Goal: Communication & Community: Answer question/provide support

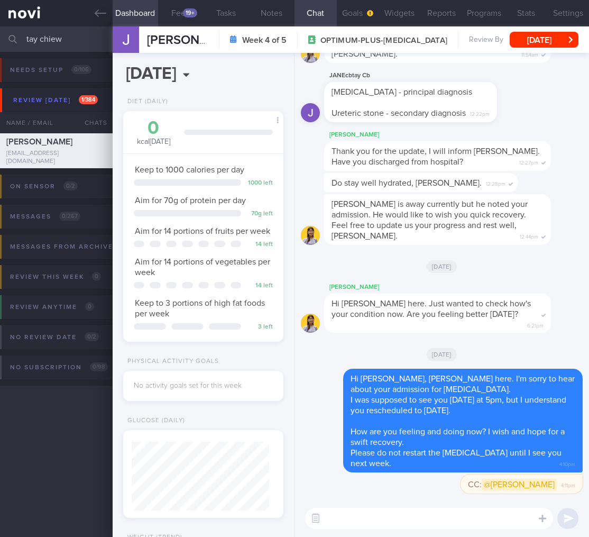
select select "9"
drag, startPoint x: 97, startPoint y: 38, endPoint x: -14, endPoint y: 31, distance: 111.3
click at [0, 31] on html "You are offline! Some functionality will be unavailable Patients New Users Coac…" at bounding box center [294, 268] width 589 height 537
drag, startPoint x: 66, startPoint y: 43, endPoint x: -72, endPoint y: 25, distance: 138.8
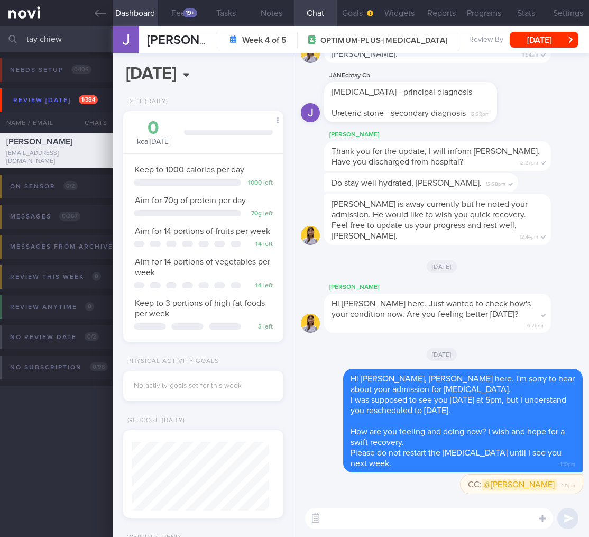
click at [0, 25] on html "You are offline! Some functionality will be unavailable Patients New Users Coac…" at bounding box center [294, 268] width 589 height 537
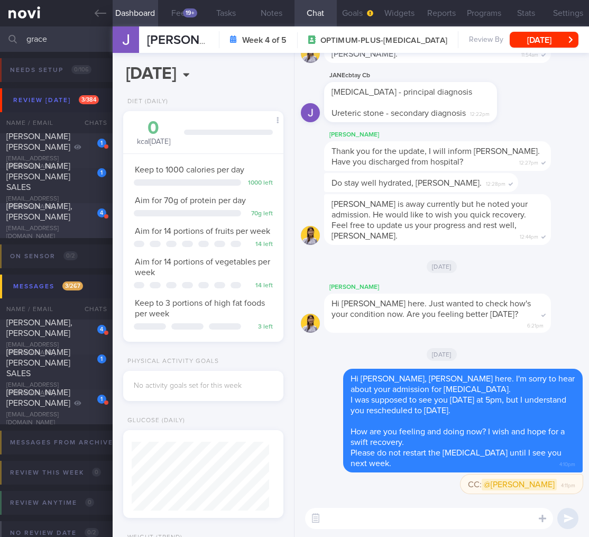
type input "grace"
click at [44, 218] on div "LU XUEHUA, GRACE" at bounding box center [54, 211] width 97 height 21
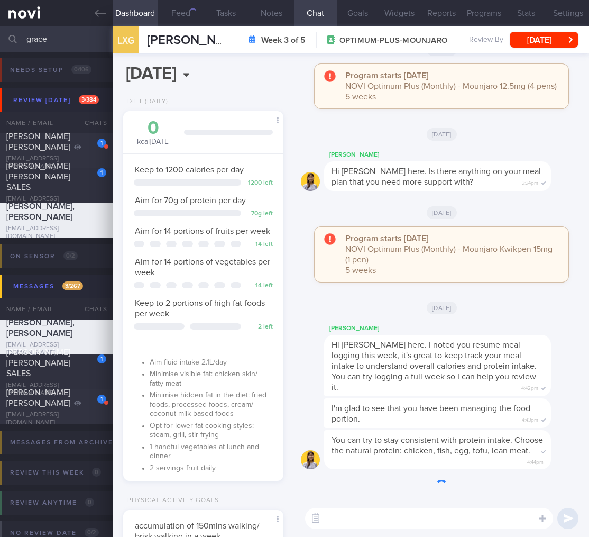
scroll to position [82, 133]
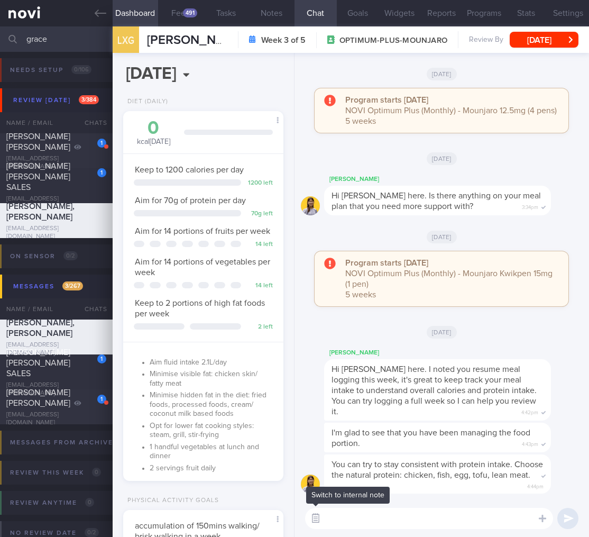
click at [318, 523] on button "button" at bounding box center [315, 518] width 19 height 19
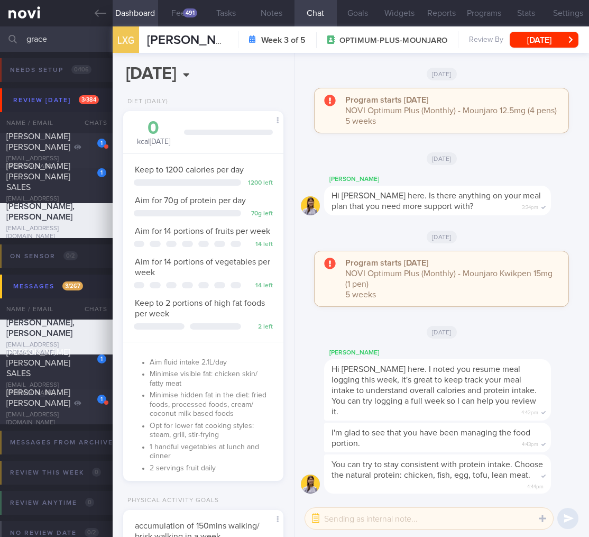
click at [353, 523] on textarea at bounding box center [429, 518] width 248 height 21
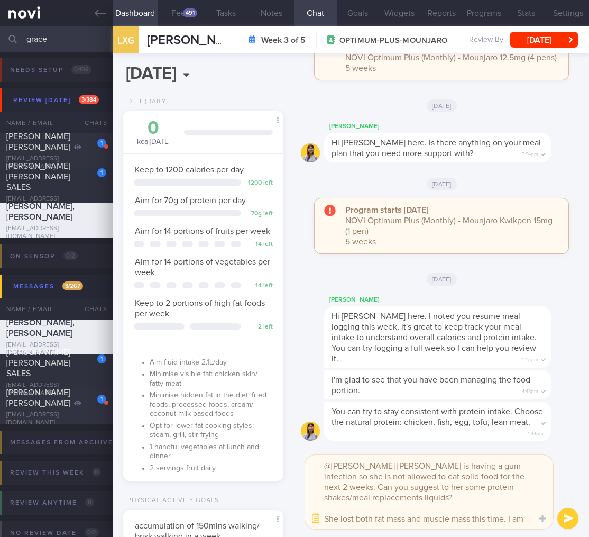
scroll to position [0, 0]
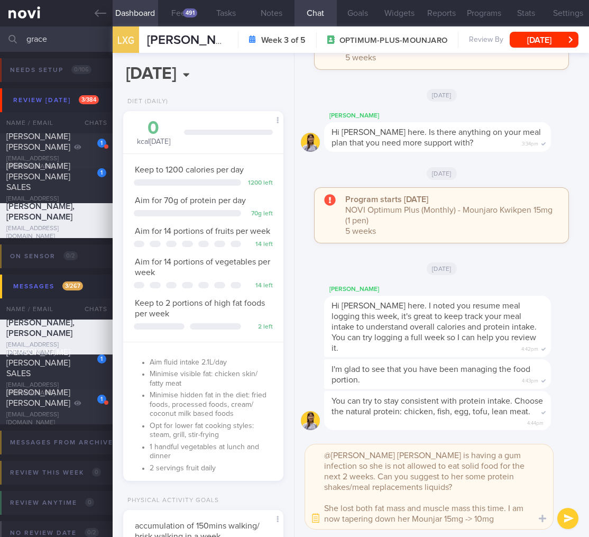
click at [443, 517] on textarea "@Elizabeth Ms Grace is having a gum infection so she is not allowed to eat soli…" at bounding box center [429, 486] width 248 height 85
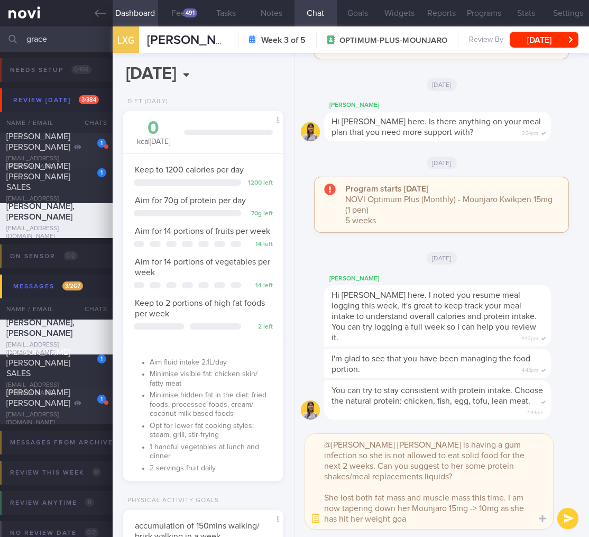
type textarea "@Elizabeth Ms Grace is having a gum infection so she is not allowed to eat soli…"
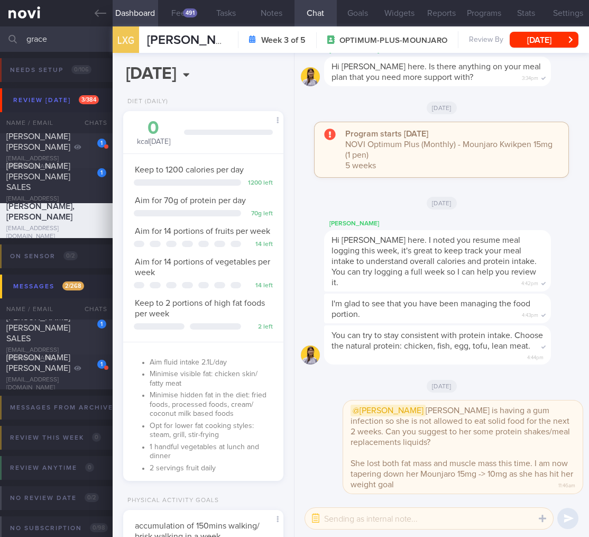
drag, startPoint x: 75, startPoint y: 34, endPoint x: -21, endPoint y: 32, distance: 95.8
click at [0, 32] on html "You are offline! Some functionality will be unavailable Patients New Users Coac…" at bounding box center [294, 268] width 589 height 537
click at [39, 45] on input "grace" at bounding box center [294, 38] width 589 height 25
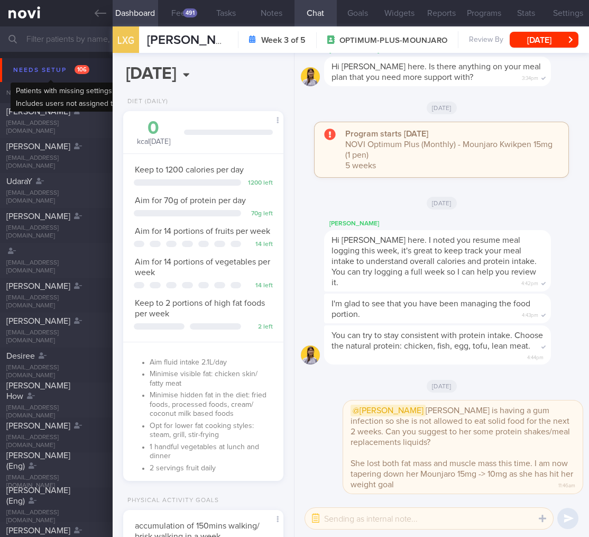
click at [75, 74] on div "Needs setup 106" at bounding box center [51, 70] width 81 height 14
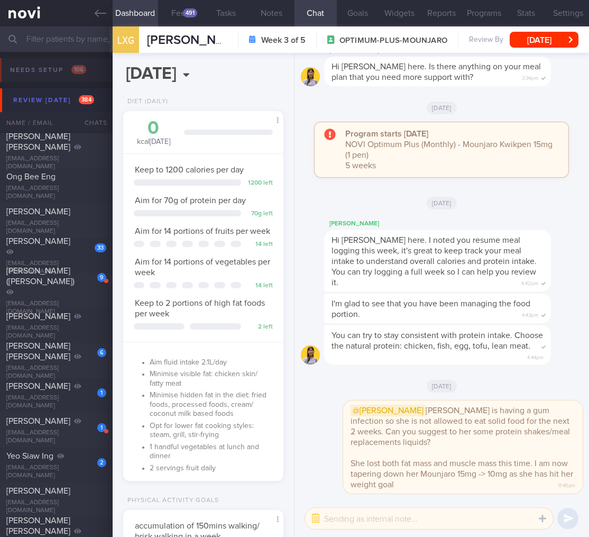
click at [67, 90] on button "Review today 384" at bounding box center [296, 100] width 593 height 24
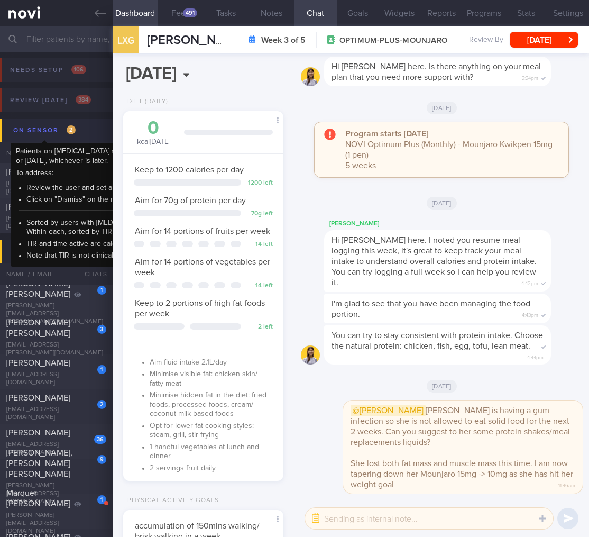
click at [69, 133] on span "2" at bounding box center [71, 129] width 9 height 9
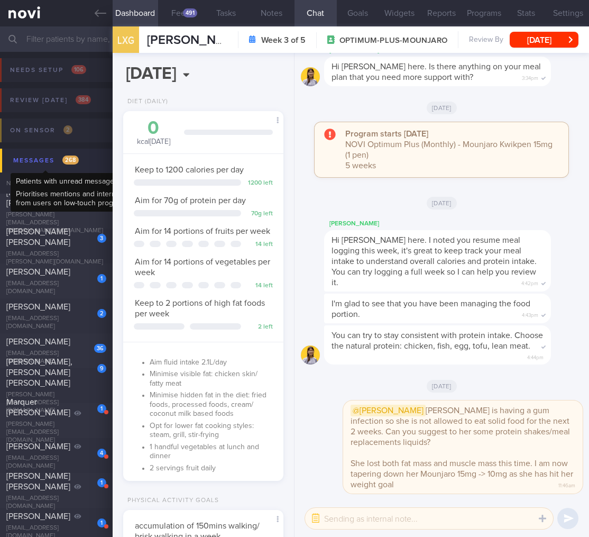
click at [77, 159] on span "268" at bounding box center [70, 160] width 16 height 9
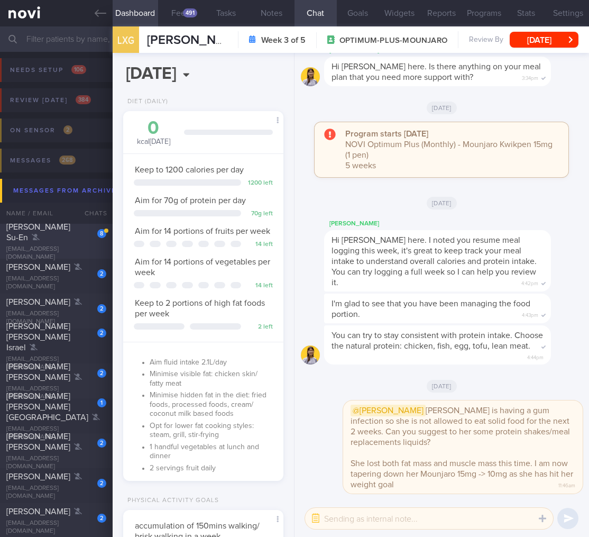
click at [74, 247] on div "8 Kristi-Ann Ong Su-En kristiannongse@gmail.com" at bounding box center [56, 242] width 113 height 40
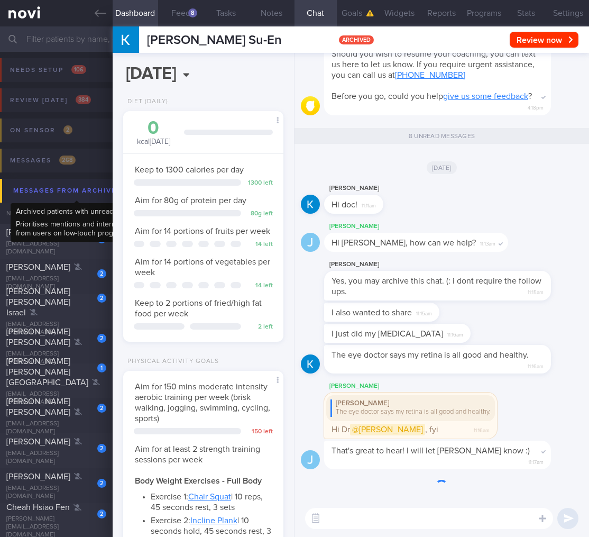
scroll to position [82, 133]
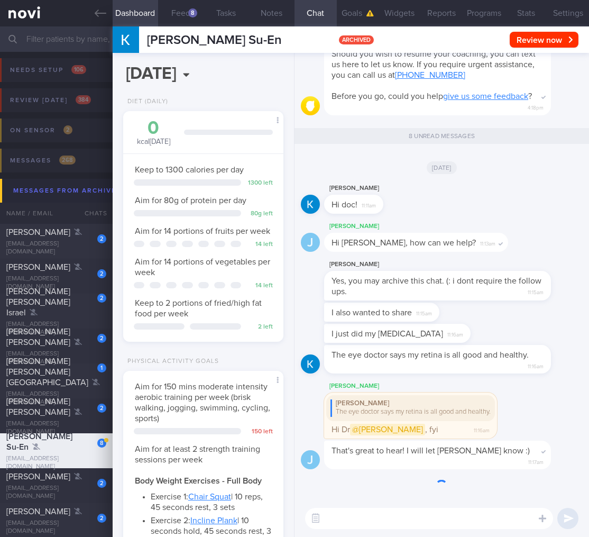
drag, startPoint x: 417, startPoint y: 381, endPoint x: 497, endPoint y: 376, distance: 79.5
click at [497, 374] on div "The eye doctor says my retina is all good and healthy. 11:16am" at bounding box center [453, 359] width 259 height 29
drag, startPoint x: 477, startPoint y: 372, endPoint x: 567, endPoint y: 365, distance: 90.8
click at [567, 365] on div "The eye doctor says my retina is all good and healthy. 11:16am" at bounding box center [453, 359] width 259 height 29
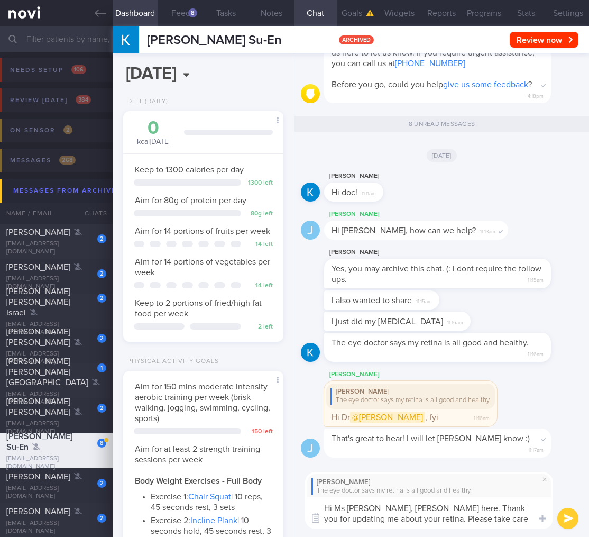
scroll to position [0, 0]
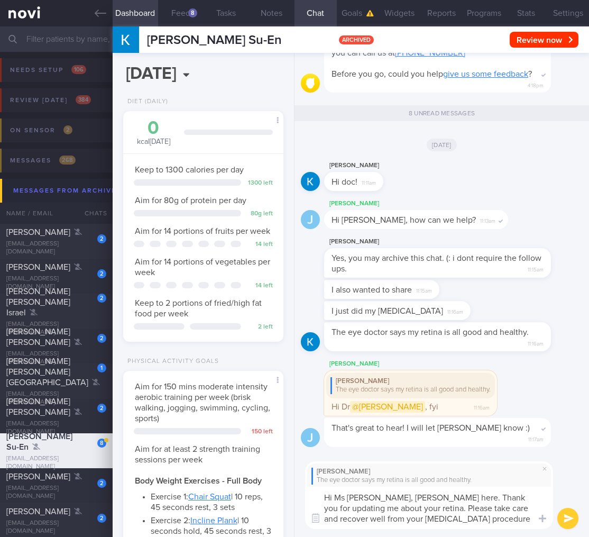
type textarea "Hi Ms Kristi, Dr Todd here. Thank you for updating me about your retina. Please…"
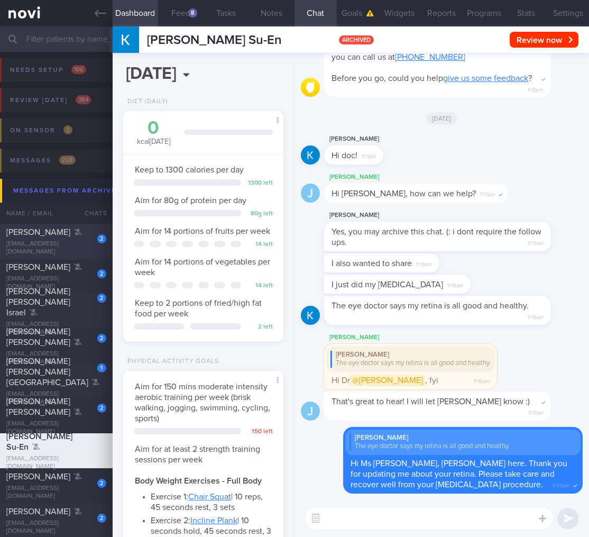
click at [83, 235] on div "2" at bounding box center [94, 235] width 23 height 16
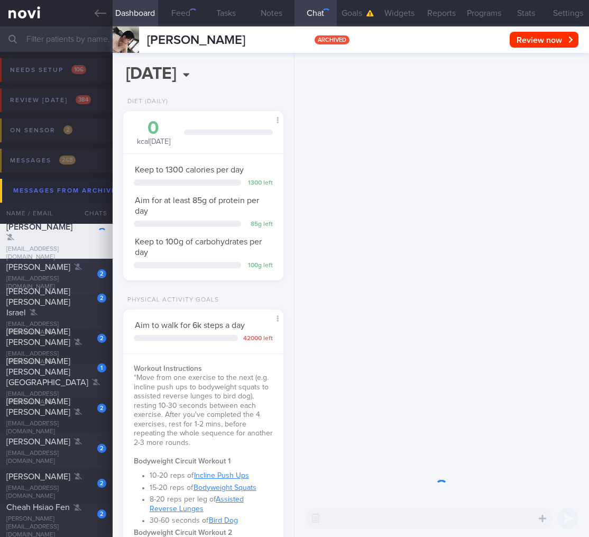
scroll to position [82, 133]
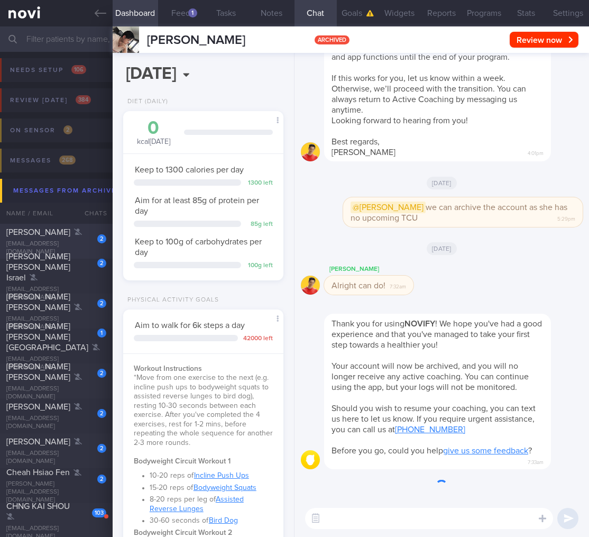
click at [79, 238] on div "Aaron David Lefcovitch" at bounding box center [54, 232] width 97 height 11
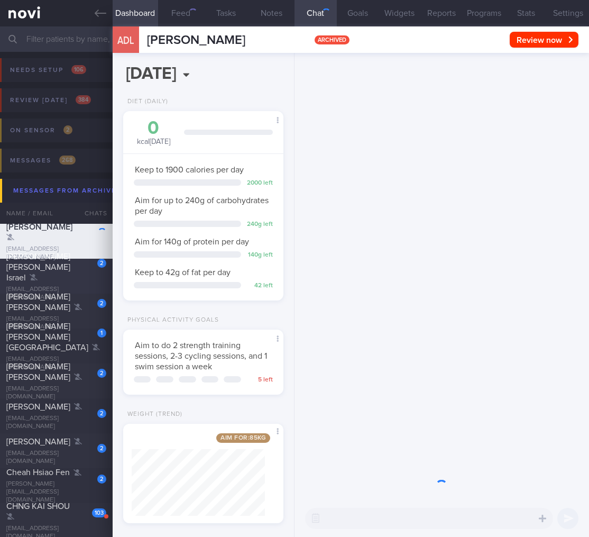
scroll to position [82, 133]
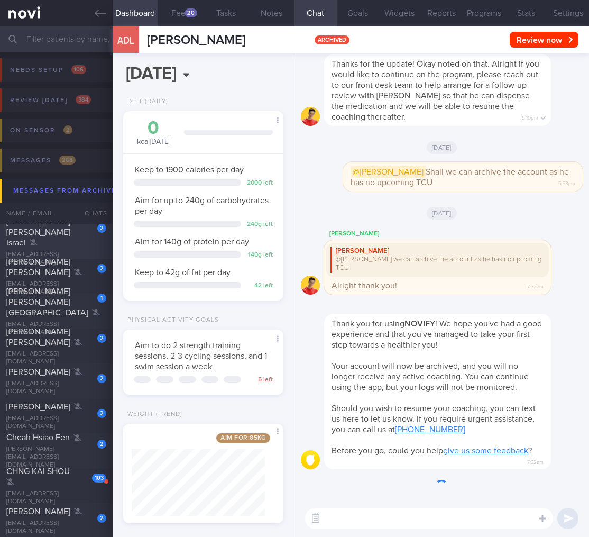
click at [76, 245] on div "Amurao Khristine Joy Israel" at bounding box center [54, 232] width 97 height 32
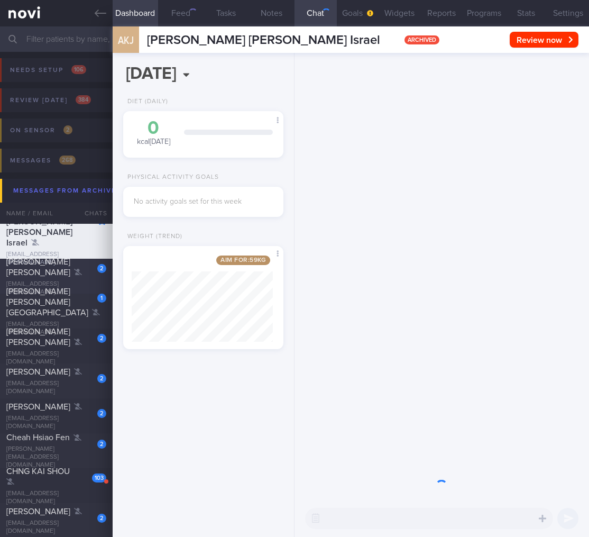
scroll to position [86, 141]
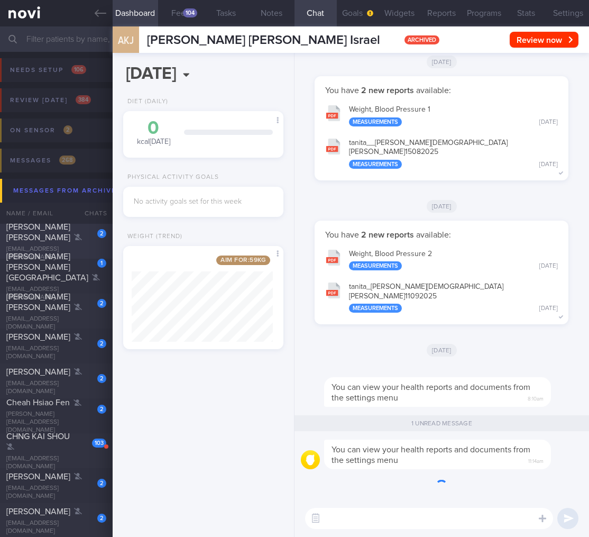
click at [73, 243] on div "Yeo Shi Sheng, Ivan" at bounding box center [54, 232] width 97 height 21
type input "No TCU"
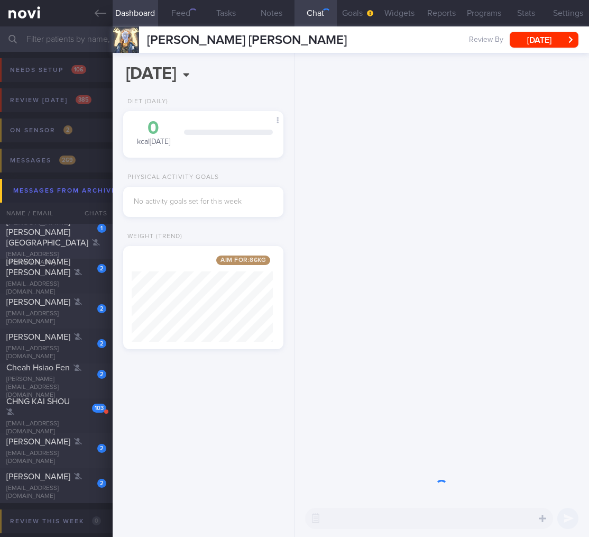
scroll to position [86, 141]
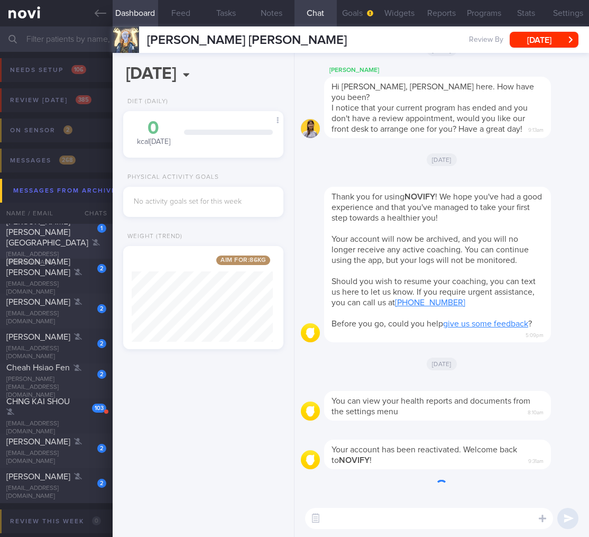
click at [75, 240] on div "Chin Kai Yi, Ivena" at bounding box center [54, 232] width 97 height 32
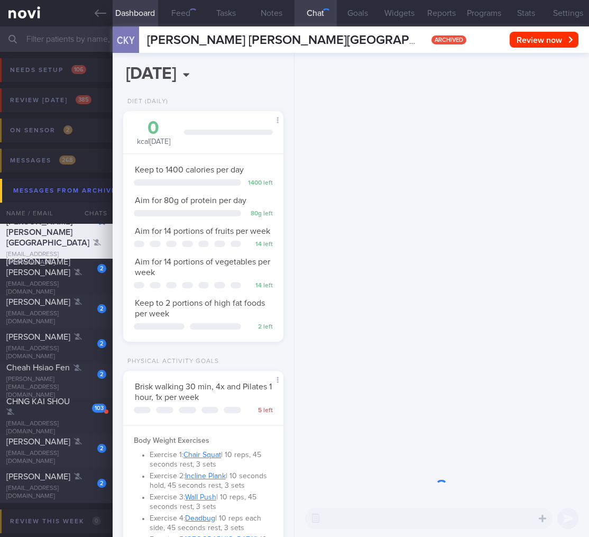
scroll to position [528976, 528909]
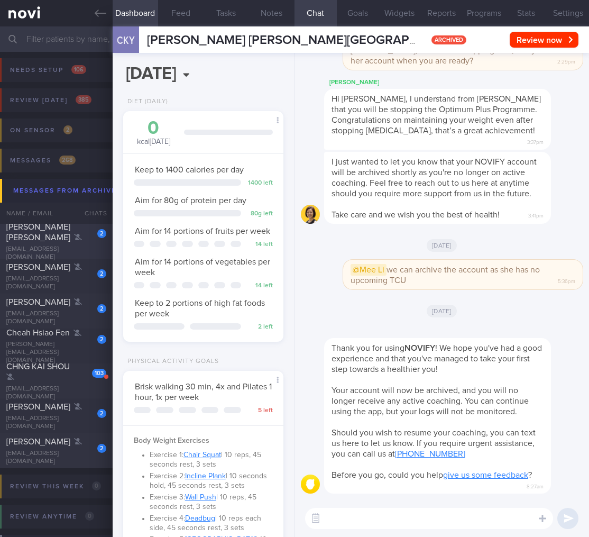
click at [69, 243] on div "ALMETA CHIA SU LING" at bounding box center [54, 232] width 97 height 21
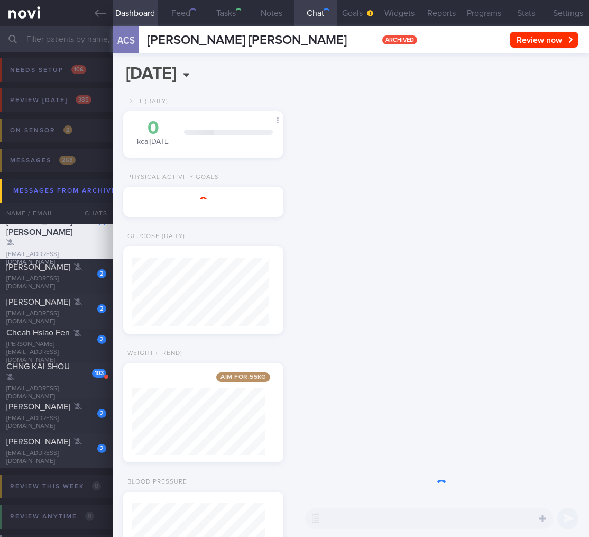
scroll to position [67, 133]
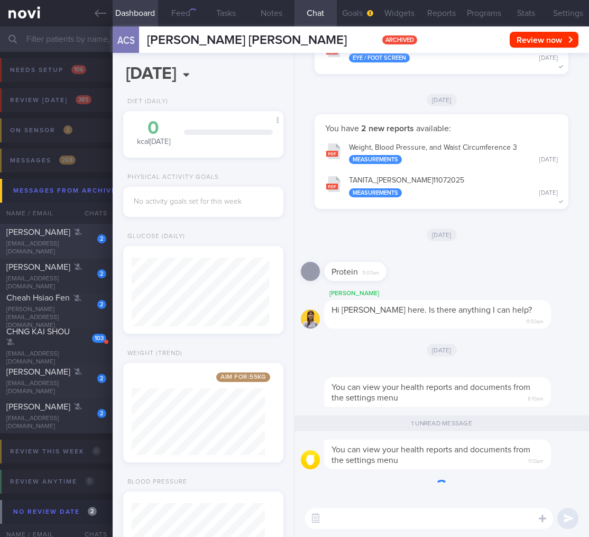
click at [76, 238] on div "Gurdev Singh" at bounding box center [54, 232] width 97 height 11
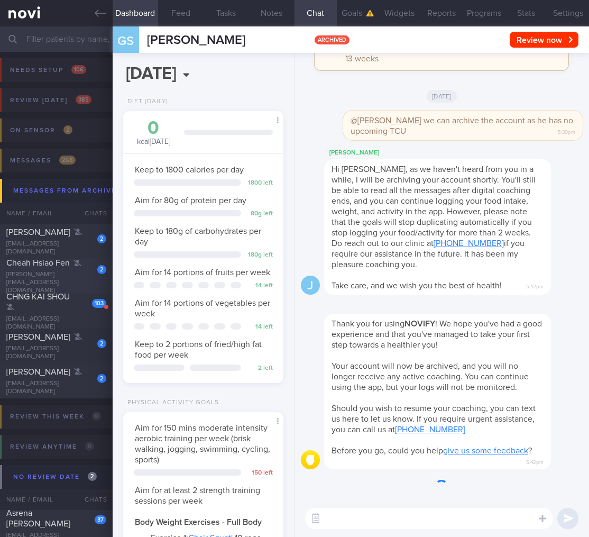
click at [80, 245] on div "daryllahm@gmail.com" at bounding box center [56, 248] width 100 height 16
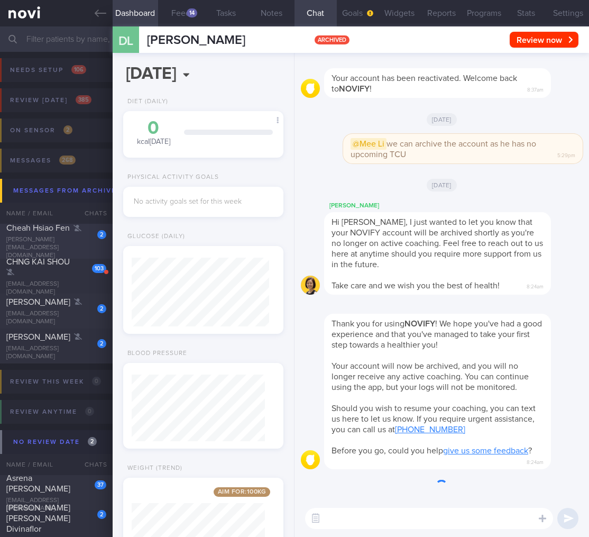
click at [79, 233] on div "Cheah Hsiao Fen" at bounding box center [54, 228] width 97 height 11
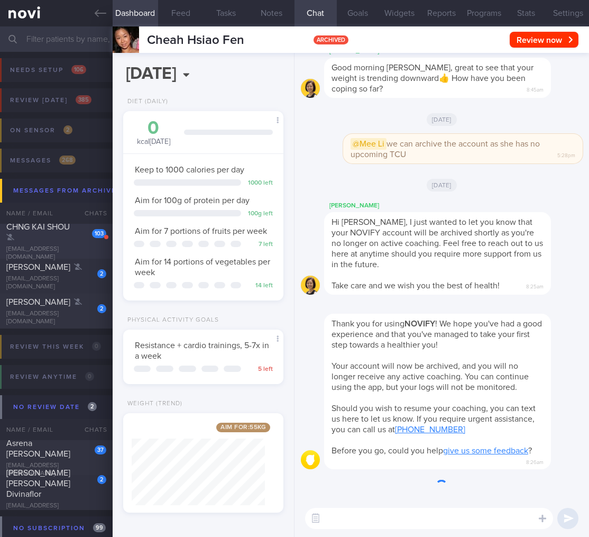
click at [79, 249] on div "chngkaishou@gmail.com" at bounding box center [56, 253] width 100 height 16
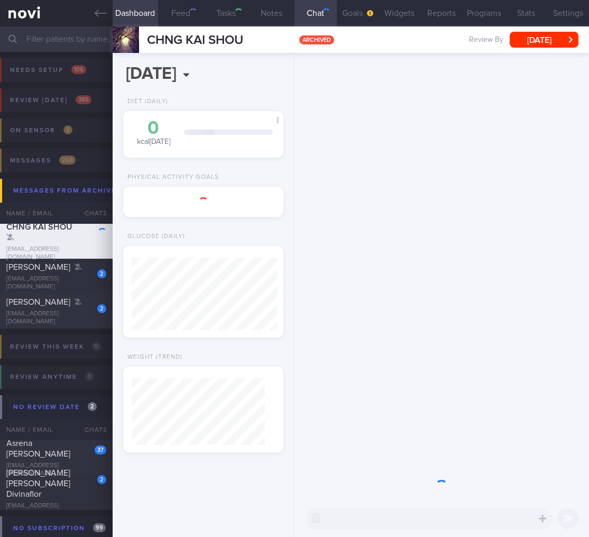
click at [79, 248] on div "CHNG KAI SHOU chngkaishou@gmail.com" at bounding box center [56, 242] width 113 height 40
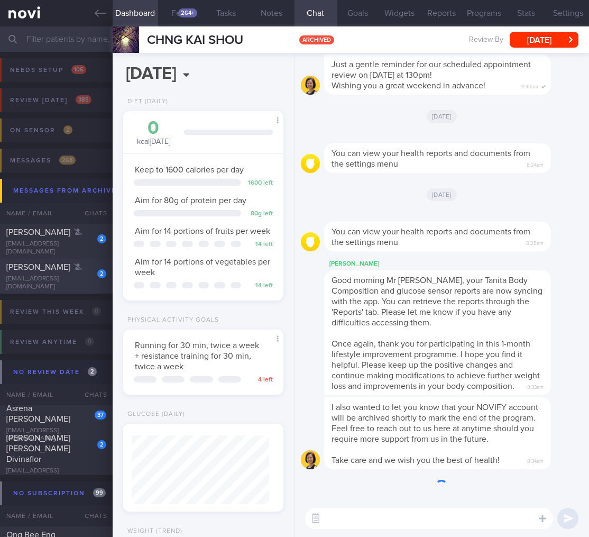
click at [84, 237] on div "2" at bounding box center [94, 235] width 23 height 16
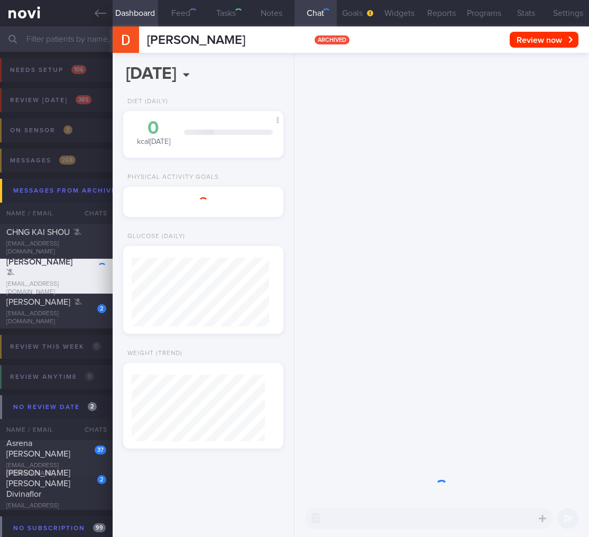
select select "9"
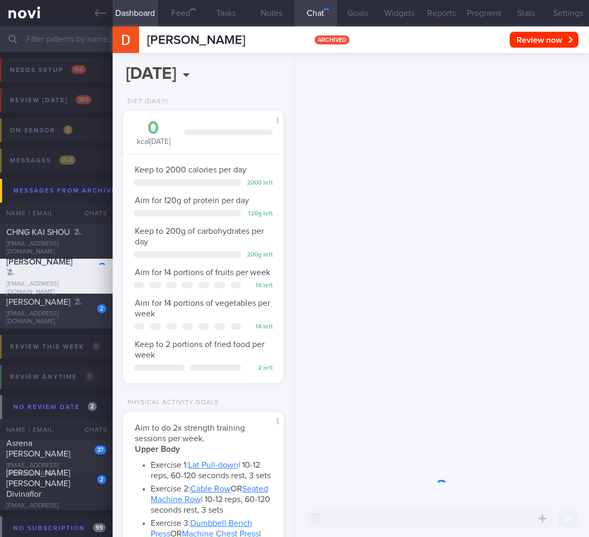
click at [75, 311] on div "2 Junhan Chin chinjunhan92@gmail.com" at bounding box center [56, 311] width 113 height 29
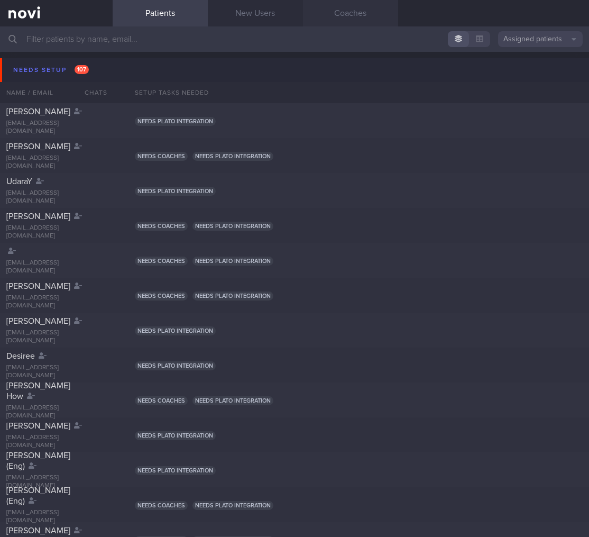
click at [362, 14] on link "Coaches" at bounding box center [350, 13] width 95 height 26
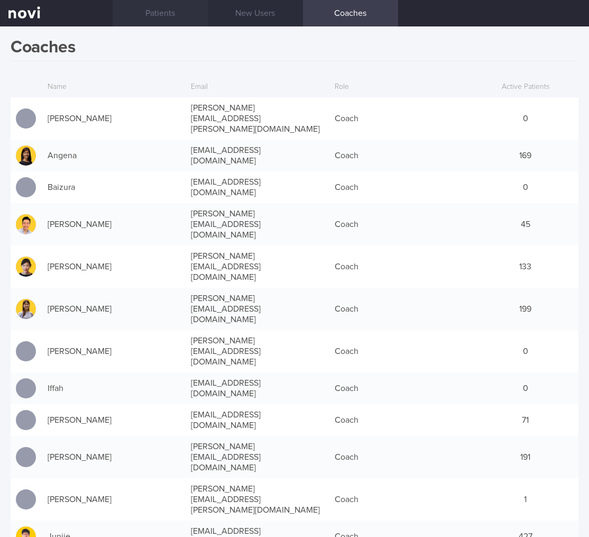
drag, startPoint x: 148, startPoint y: 11, endPoint x: 152, endPoint y: 19, distance: 8.5
click at [148, 11] on link "Patients" at bounding box center [160, 13] width 95 height 26
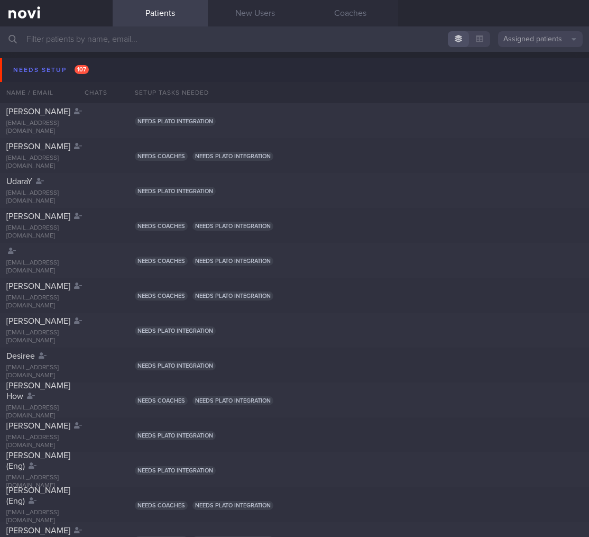
click at [203, 47] on input "text" at bounding box center [294, 38] width 589 height 25
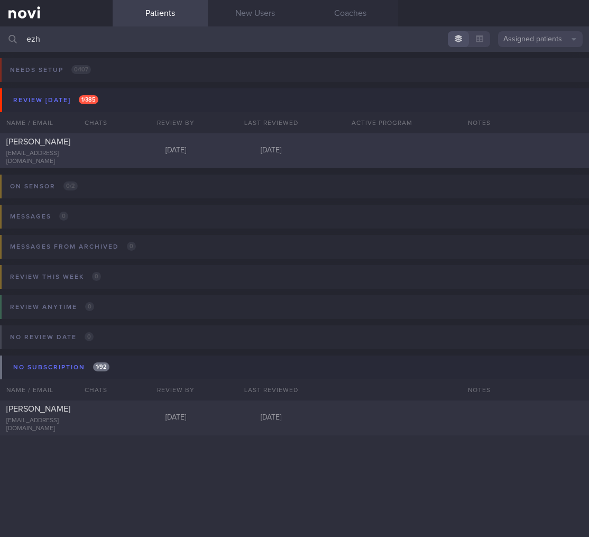
type input "ezh"
click at [224, 158] on div "[PERSON_NAME] [EMAIL_ADDRESS][DOMAIN_NAME] [DATE] [DATE]" at bounding box center [294, 150] width 589 height 35
select select "9"
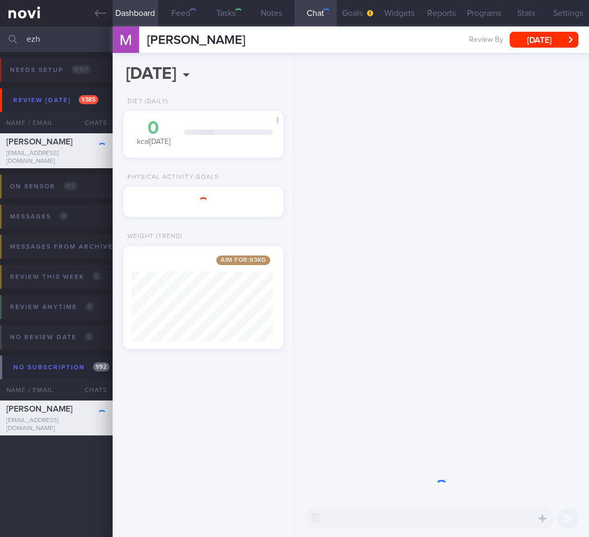
scroll to position [81, 133]
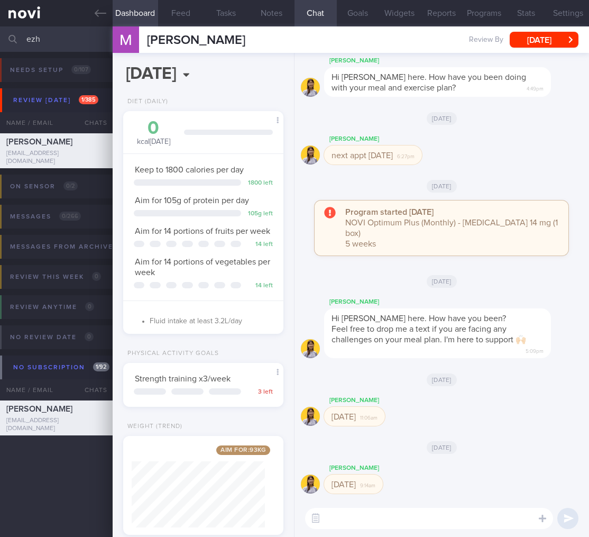
drag, startPoint x: 45, startPoint y: 37, endPoint x: 3, endPoint y: 34, distance: 42.9
click at [3, 34] on div "ezh Assigned patients Assigned patients All active patients Archived patients" at bounding box center [294, 38] width 589 height 25
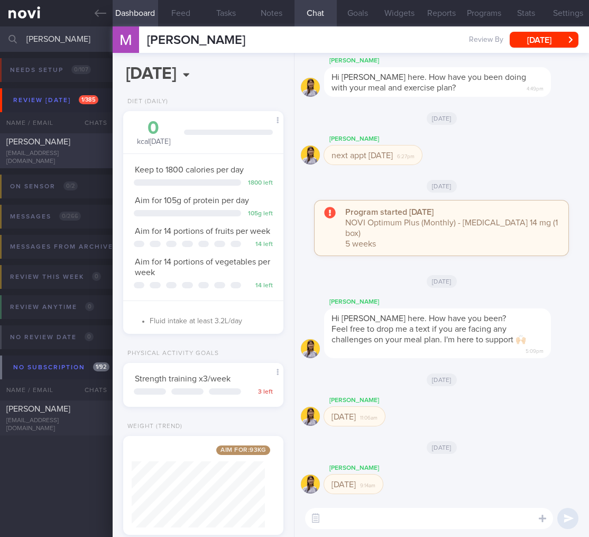
type input "[PERSON_NAME]"
click at [72, 139] on div "[PERSON_NAME] [EMAIL_ADDRESS][DOMAIN_NAME] [DATE] [DATE]" at bounding box center [294, 150] width 589 height 35
select select "4"
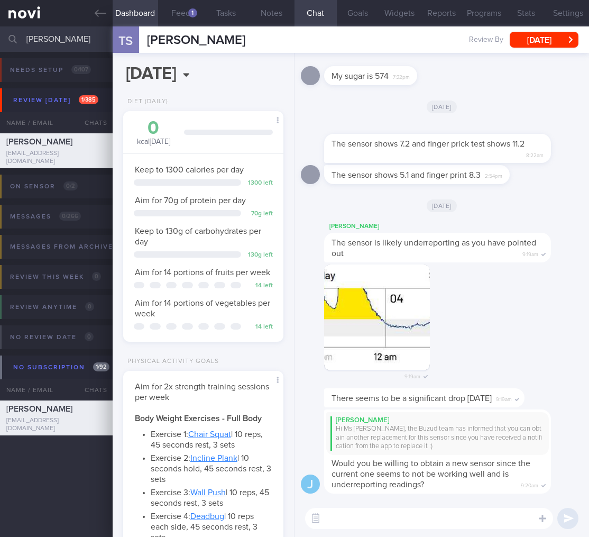
scroll to position [69, 138]
click at [324, 526] on textarea at bounding box center [429, 518] width 248 height 21
click at [346, 522] on textarea at bounding box center [429, 518] width 248 height 21
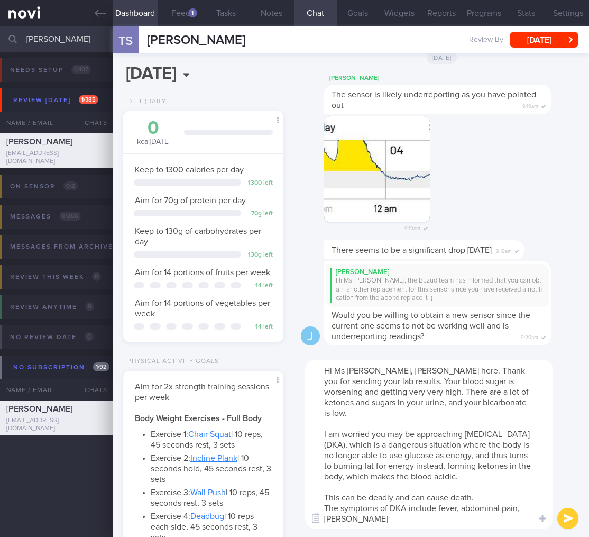
scroll to position [0, 0]
click at [437, 509] on textarea "Hi Ms [PERSON_NAME], [PERSON_NAME] here. Thank you for sending your lab results…" at bounding box center [429, 444] width 248 height 169
click at [488, 518] on textarea "Hi Ms [PERSON_NAME], [PERSON_NAME] here. Thank you for sending your lab results…" at bounding box center [429, 444] width 248 height 169
click at [501, 517] on textarea "Hi Ms [PERSON_NAME], [PERSON_NAME] here. Thank you for sending your lab results…" at bounding box center [429, 444] width 248 height 169
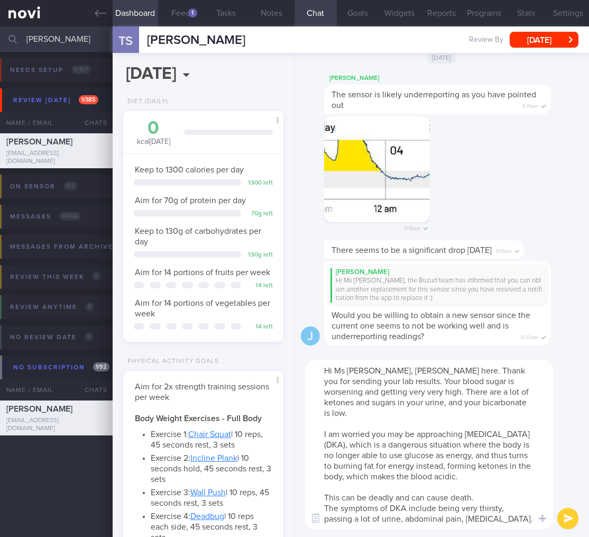
drag, startPoint x: 499, startPoint y: 518, endPoint x: 436, endPoint y: 522, distance: 63.6
click at [436, 522] on textarea "Hi Ms [PERSON_NAME], [PERSON_NAME] here. Thank you for sending your lab results…" at bounding box center [429, 444] width 248 height 169
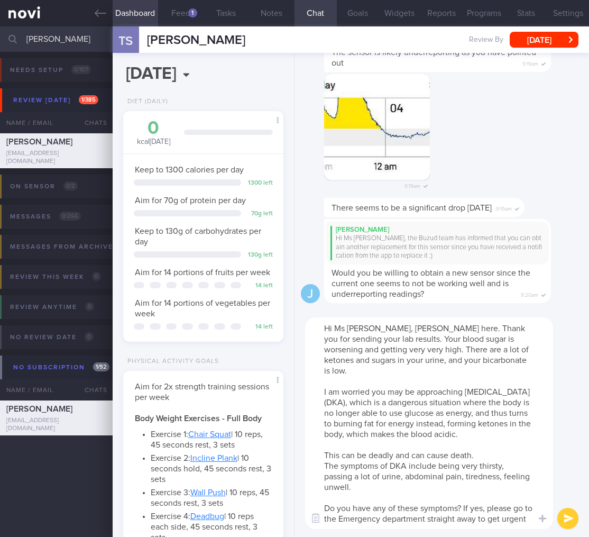
scroll to position [11, 0]
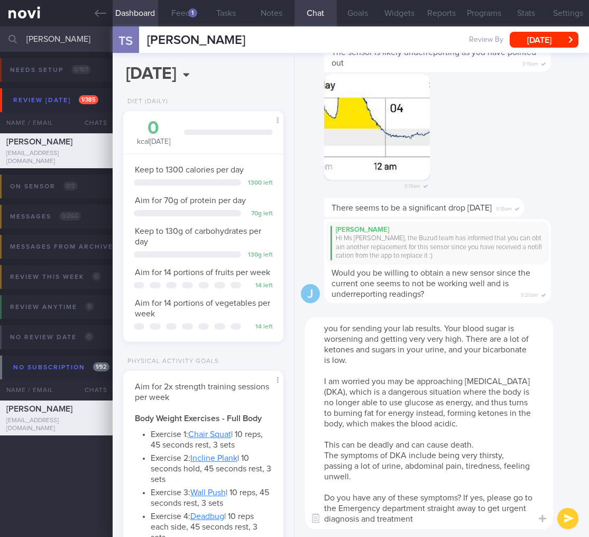
type textarea "Hi Ms [PERSON_NAME], [PERSON_NAME] here. Thank you for sending your lab results…"
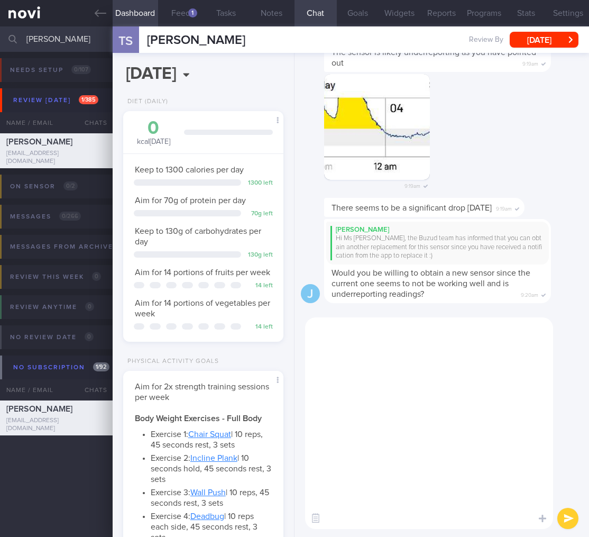
scroll to position [0, 0]
